Goal: Obtain resource: Download file/media

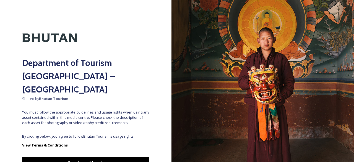
click at [85, 157] on button "Yes - Access Files" at bounding box center [85, 162] width 127 height 11
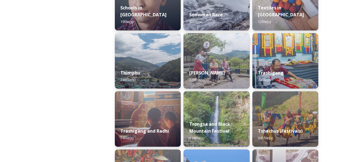
scroll to position [664, 0]
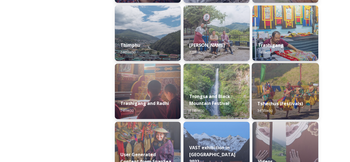
click at [285, 90] on img at bounding box center [284, 91] width 67 height 56
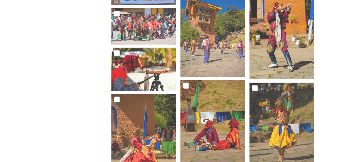
scroll to position [609, 0]
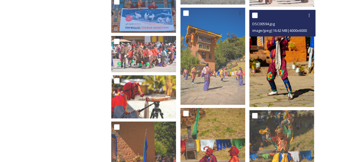
click at [273, 49] on img at bounding box center [281, 58] width 65 height 97
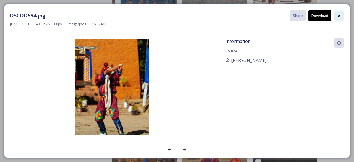
click at [342, 14] on div at bounding box center [339, 16] width 10 height 10
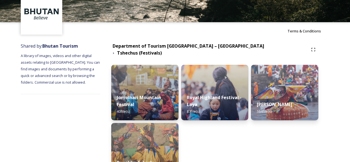
scroll to position [55, 0]
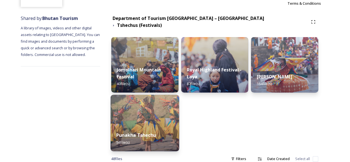
click at [145, 120] on img at bounding box center [145, 123] width 69 height 56
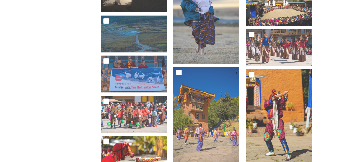
scroll to position [498, 0]
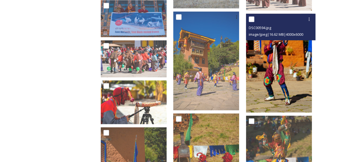
click at [280, 63] on img at bounding box center [279, 63] width 66 height 99
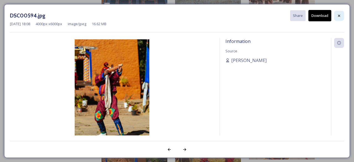
click at [338, 15] on icon at bounding box center [339, 16] width 4 height 4
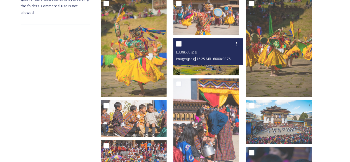
scroll to position [0, 0]
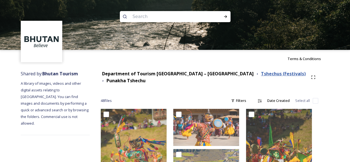
click at [261, 72] on strong "Tshechus (Festivals)" at bounding box center [283, 74] width 45 height 6
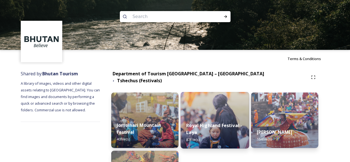
scroll to position [83, 0]
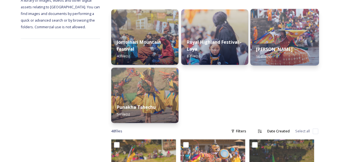
click at [285, 27] on img at bounding box center [284, 37] width 69 height 56
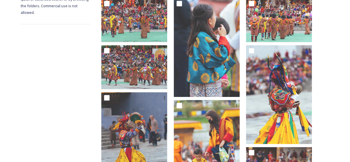
scroll to position [55, 0]
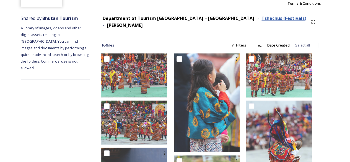
click at [261, 19] on strong "Tshechus (Festivals)" at bounding box center [283, 18] width 45 height 6
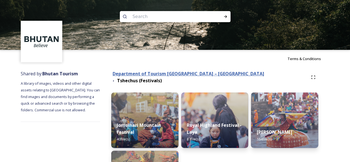
scroll to position [28, 0]
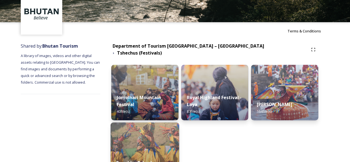
click at [133, 136] on img at bounding box center [145, 150] width 69 height 56
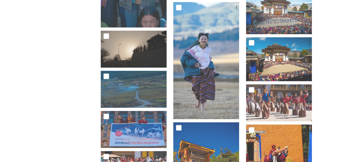
scroll to position [470, 0]
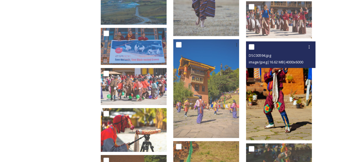
click at [277, 85] on img at bounding box center [279, 90] width 66 height 99
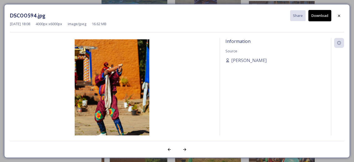
drag, startPoint x: 116, startPoint y: 83, endPoint x: 210, endPoint y: 51, distance: 99.4
click at [220, 49] on div "Information Source [PERSON_NAME]" at bounding box center [275, 94] width 111 height 112
click at [341, 14] on icon at bounding box center [339, 16] width 4 height 4
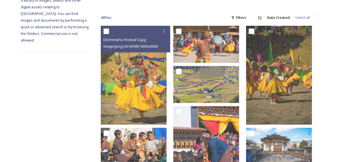
scroll to position [0, 0]
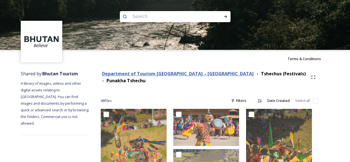
click at [189, 71] on strong "Department of Tourism [GEOGRAPHIC_DATA] – [GEOGRAPHIC_DATA]" at bounding box center [178, 74] width 152 height 6
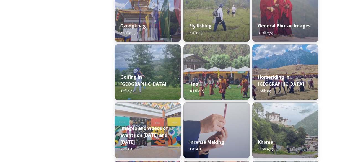
scroll to position [304, 0]
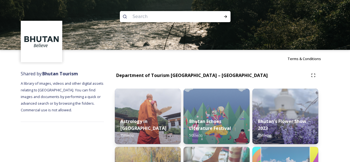
scroll to position [454, 0]
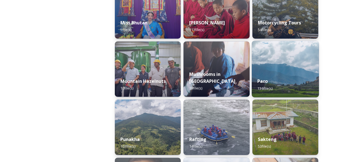
click at [287, 70] on img at bounding box center [284, 69] width 67 height 56
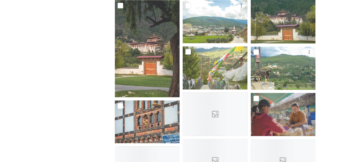
scroll to position [1411, 0]
